Goal: Find specific page/section: Find specific page/section

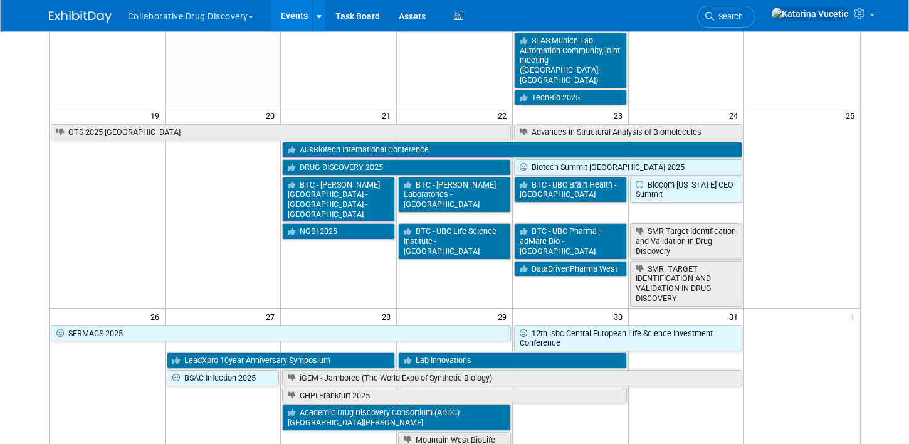
scroll to position [692, 0]
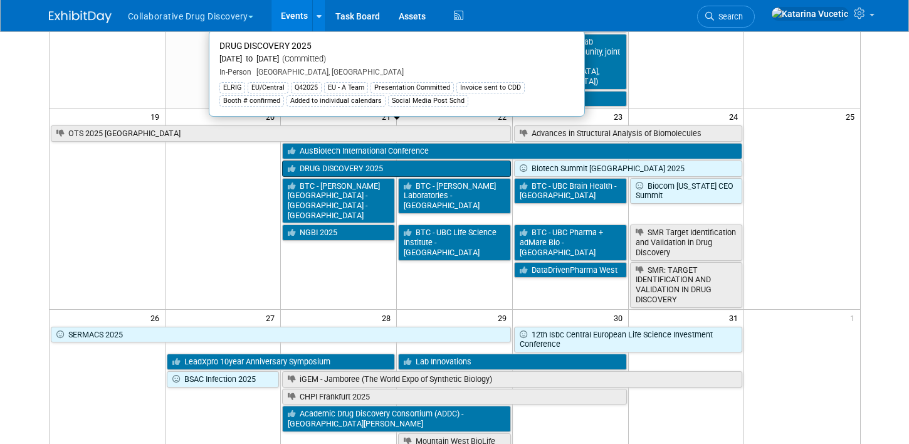
click at [491, 160] on link "DRUG DISCOVERY 2025" at bounding box center [396, 168] width 228 height 16
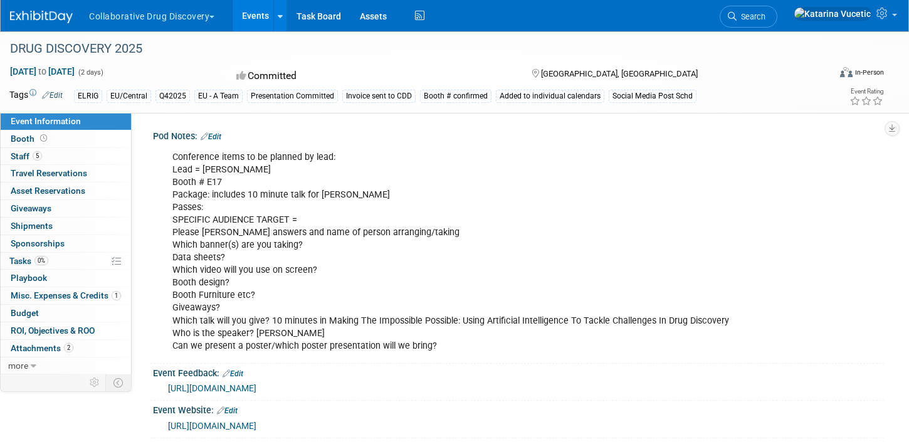
drag, startPoint x: 197, startPoint y: 182, endPoint x: 233, endPoint y: 179, distance: 36.5
click at [233, 179] on div "Conference items to be planned by lead: Lead = [PERSON_NAME] # E17 Package: inc…" at bounding box center [453, 252] width 579 height 214
drag, startPoint x: 221, startPoint y: 179, endPoint x: 197, endPoint y: 179, distance: 23.8
click at [197, 179] on div "Conference items to be planned by lead: Lead = [PERSON_NAME] # E17 Package: inc…" at bounding box center [453, 252] width 579 height 214
copy div "# E17"
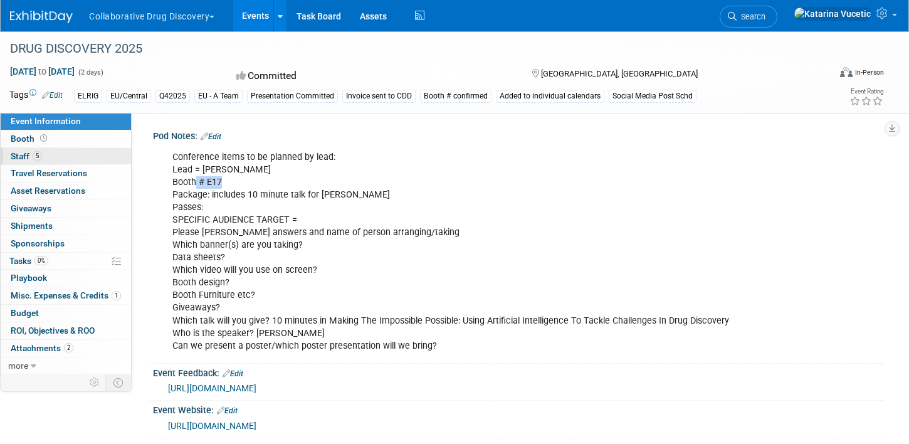
click at [59, 157] on link "5 Staff 5" at bounding box center [66, 156] width 130 height 17
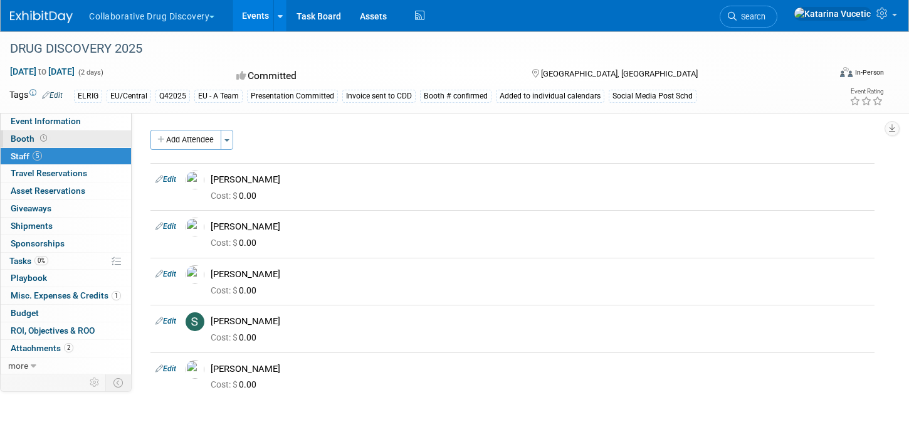
click at [76, 136] on link "Booth" at bounding box center [66, 138] width 130 height 17
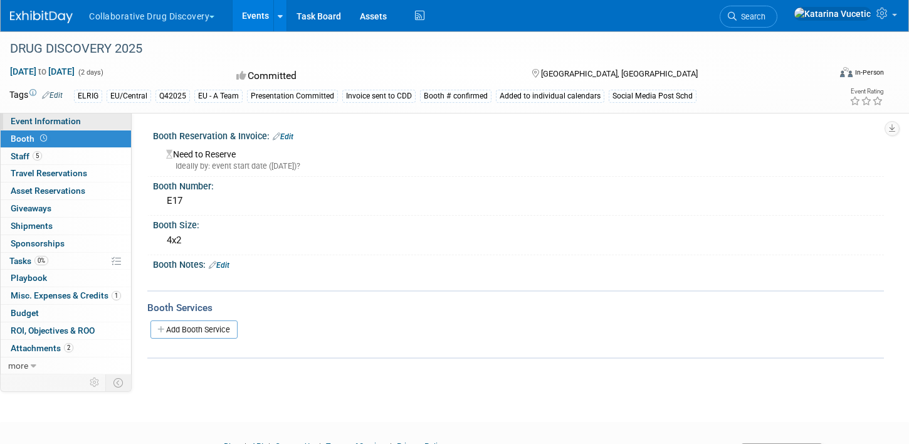
click at [55, 126] on link "Event Information" at bounding box center [66, 121] width 130 height 17
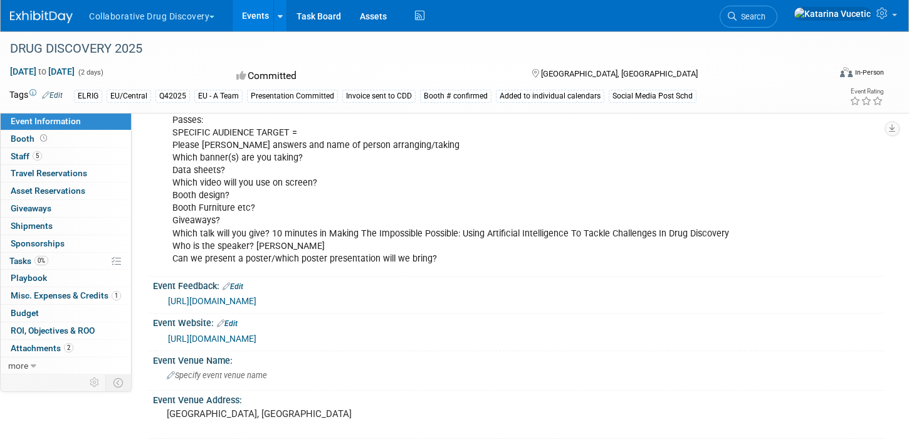
scroll to position [115, 0]
